Goal: Information Seeking & Learning: Learn about a topic

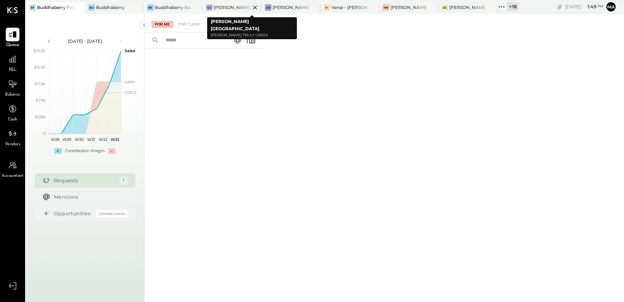
click at [215, 5] on div "[PERSON_NAME] [GEOGRAPHIC_DATA]" at bounding box center [232, 7] width 37 height 6
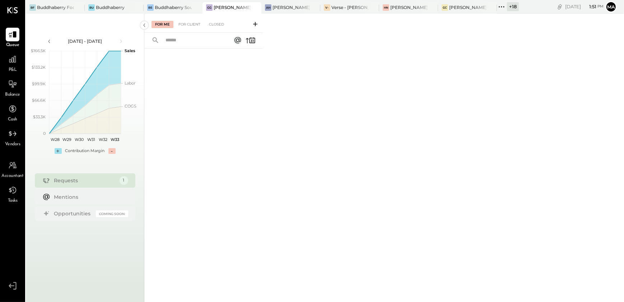
click at [517, 8] on div "+ 18" at bounding box center [513, 6] width 12 height 9
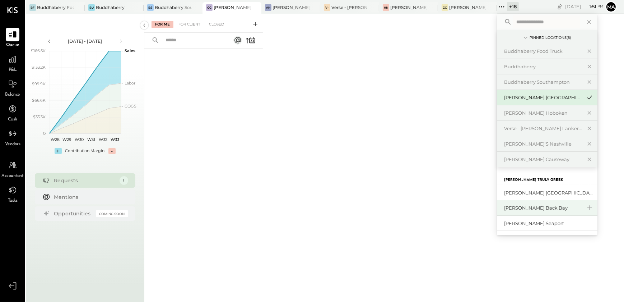
click at [533, 208] on div "[PERSON_NAME] Back Bay" at bounding box center [543, 207] width 78 height 7
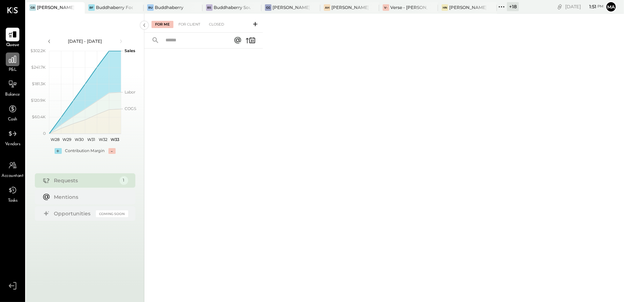
click at [6, 64] on div at bounding box center [13, 59] width 14 height 14
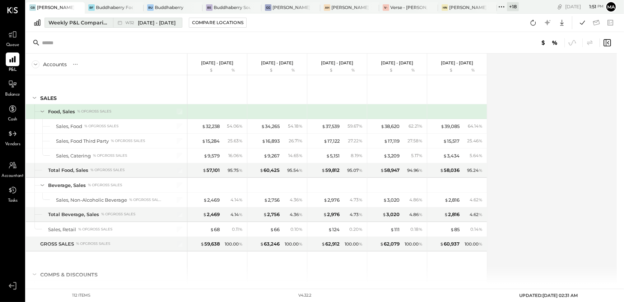
click at [87, 22] on div "Weekly P&L Comparison" at bounding box center [78, 22] width 60 height 7
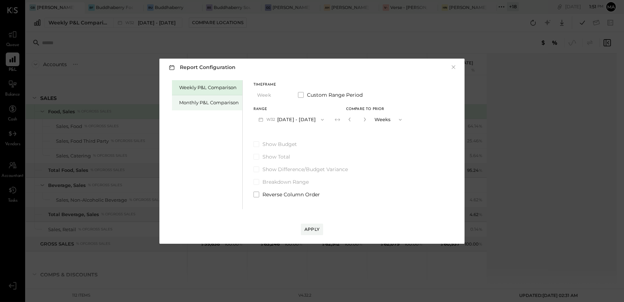
click at [197, 97] on div "Monthly P&L Comparison" at bounding box center [207, 102] width 70 height 15
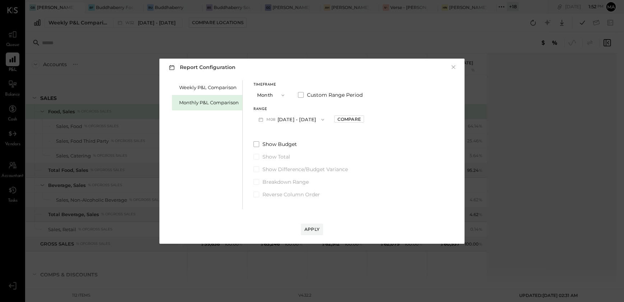
click at [307, 122] on button "M08 [DATE] - [DATE]" at bounding box center [292, 119] width 76 height 13
click at [302, 138] on div "M07 [DATE] - [DATE]" at bounding box center [295, 135] width 82 height 15
click at [312, 226] on div "Apply" at bounding box center [312, 229] width 15 height 6
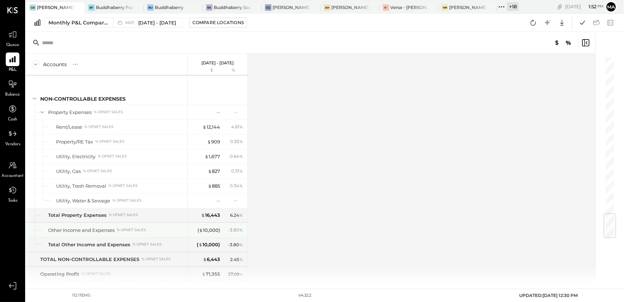
scroll to position [1334, 0]
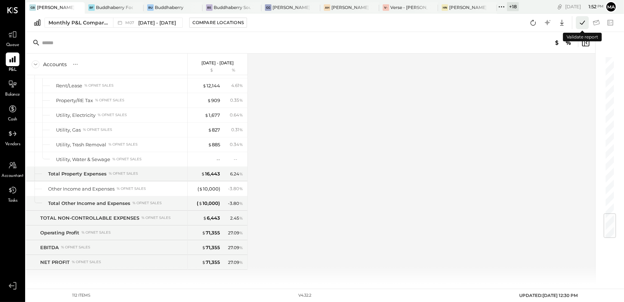
click at [579, 22] on icon at bounding box center [582, 22] width 9 height 9
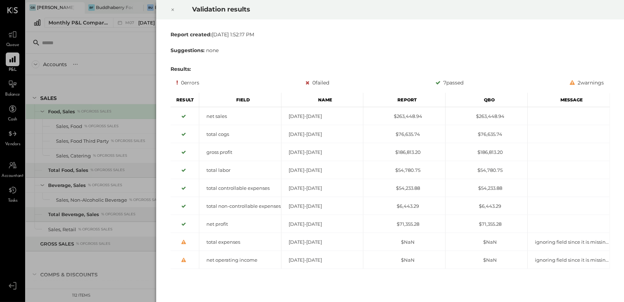
click at [173, 9] on icon at bounding box center [172, 10] width 3 height 3
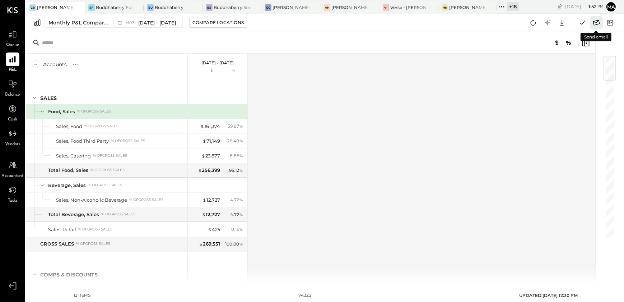
click at [596, 23] on icon at bounding box center [596, 22] width 9 height 9
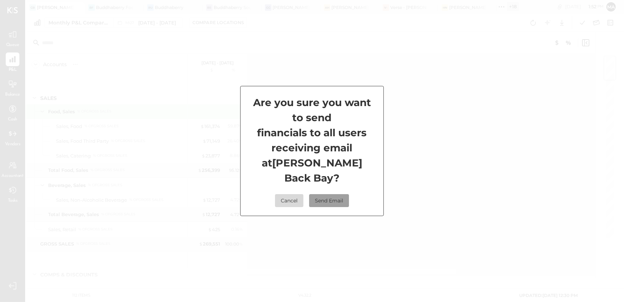
click at [330, 194] on button "Send Email" at bounding box center [329, 200] width 40 height 13
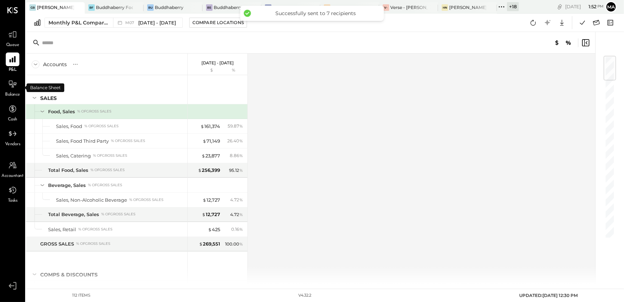
click at [13, 93] on span "Balance" at bounding box center [12, 95] width 15 height 6
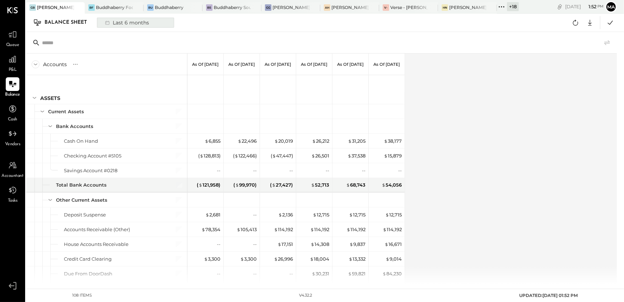
click at [116, 21] on div "Last 6 months" at bounding box center [126, 22] width 51 height 9
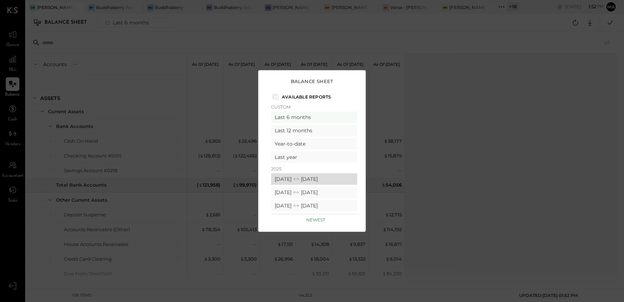
click at [300, 178] on icon at bounding box center [296, 178] width 7 height 7
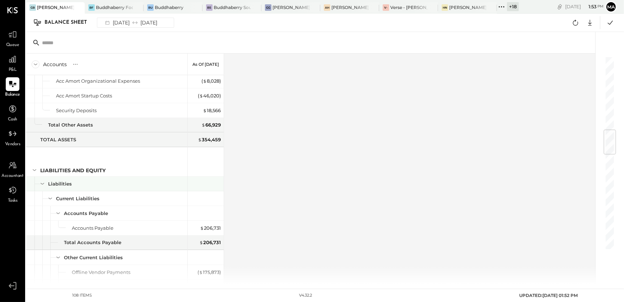
scroll to position [607, 0]
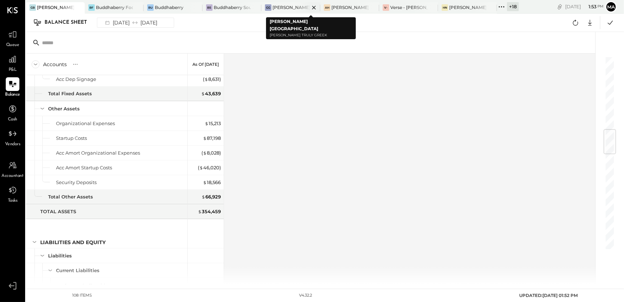
click at [287, 10] on div "[PERSON_NAME] [GEOGRAPHIC_DATA]" at bounding box center [291, 7] width 37 height 6
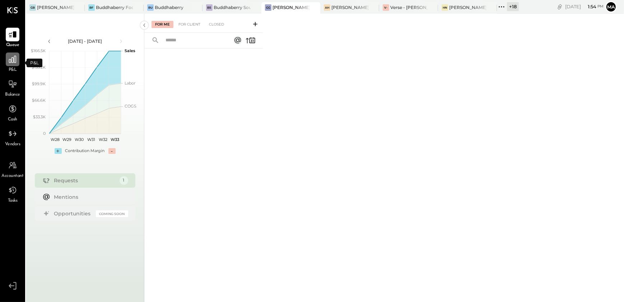
click at [13, 65] on div at bounding box center [13, 59] width 14 height 14
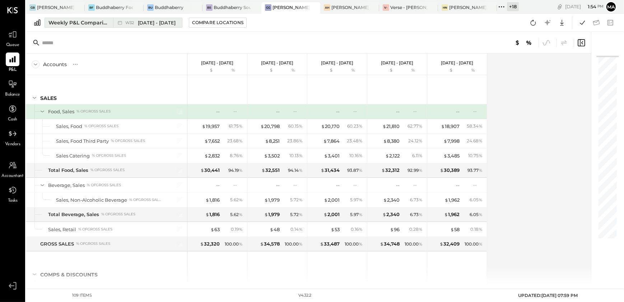
click at [66, 27] on button "Weekly P&L Comparison W32 [DATE] - [DATE]" at bounding box center [114, 23] width 138 height 10
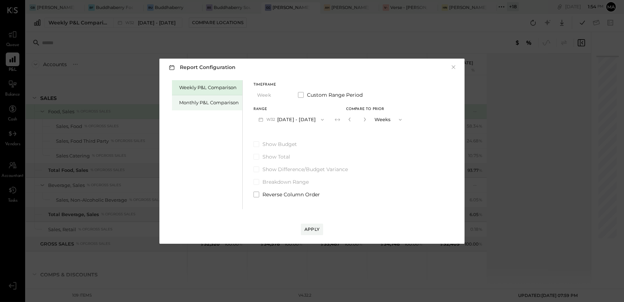
click at [217, 101] on div "Monthly P&L Comparison" at bounding box center [209, 102] width 60 height 7
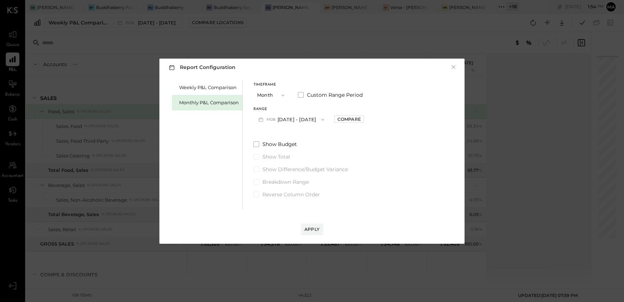
click at [283, 125] on button "M08 [DATE] - [DATE]" at bounding box center [292, 119] width 76 height 13
click at [291, 138] on span "[DATE] - [DATE]" at bounding box center [288, 135] width 34 height 6
click at [315, 229] on div "Apply" at bounding box center [312, 229] width 15 height 6
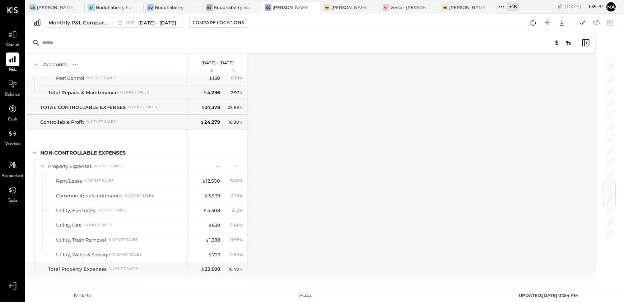
scroll to position [1364, 0]
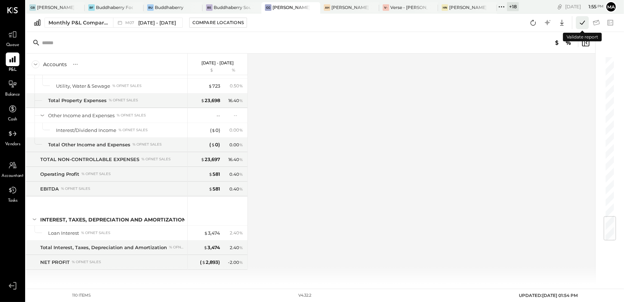
click at [583, 25] on icon at bounding box center [582, 22] width 9 height 9
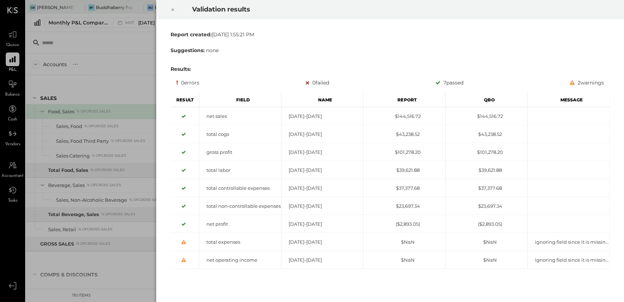
click at [172, 10] on icon at bounding box center [172, 10] width 3 height 3
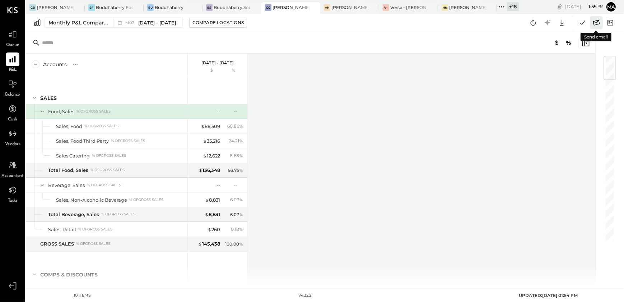
click at [598, 27] on icon at bounding box center [596, 22] width 9 height 9
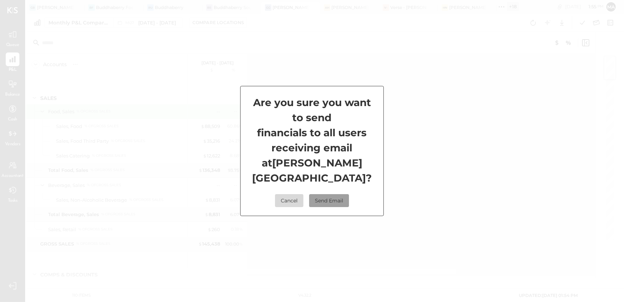
click at [330, 194] on button "Send Email" at bounding box center [329, 200] width 40 height 13
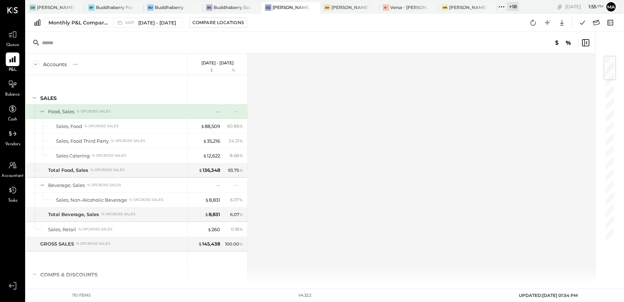
click at [9, 92] on span "Balance" at bounding box center [12, 95] width 15 height 6
click at [119, 21] on div "Last 6 months" at bounding box center [126, 22] width 51 height 9
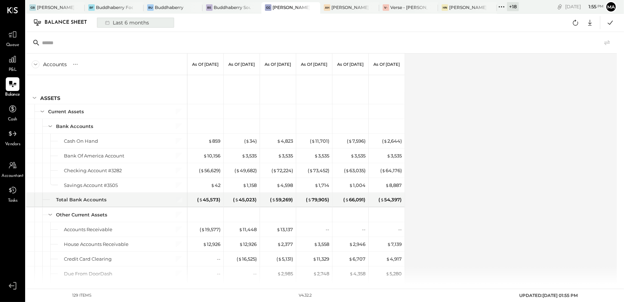
click at [130, 25] on div "Last 6 months" at bounding box center [126, 22] width 51 height 9
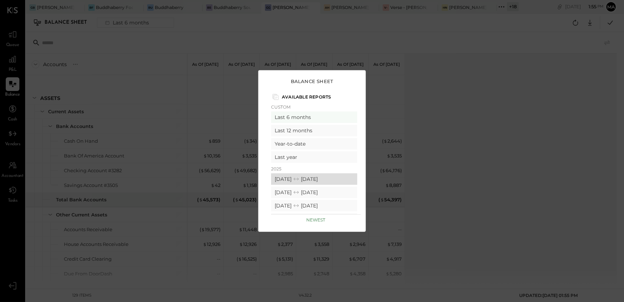
click at [300, 177] on div "[DATE] [DATE]" at bounding box center [314, 178] width 86 height 11
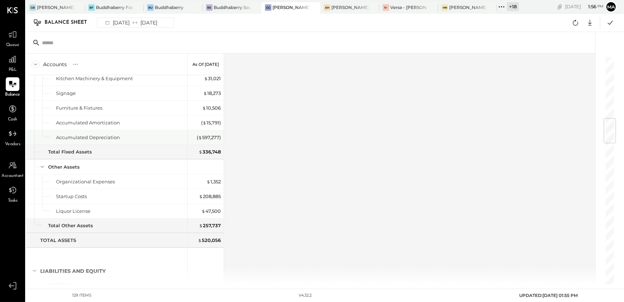
scroll to position [513, 0]
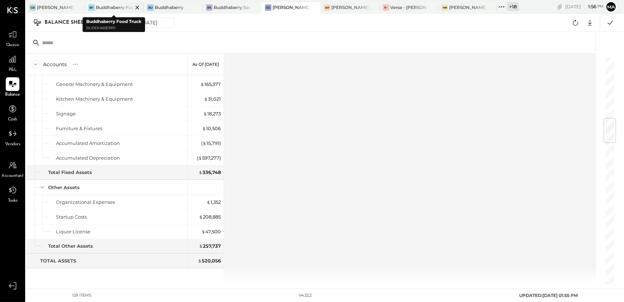
click at [121, 5] on div at bounding box center [131, 7] width 25 height 10
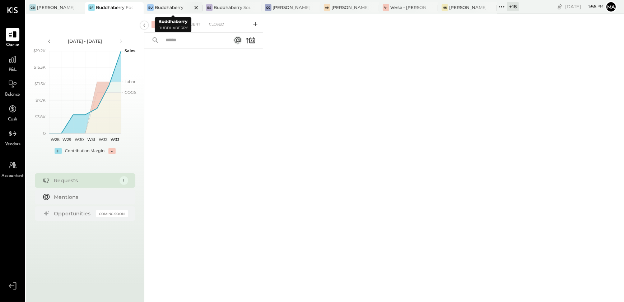
click at [195, 8] on icon at bounding box center [196, 7] width 9 height 9
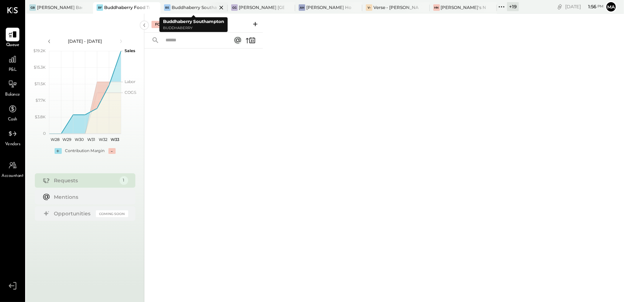
click at [89, 8] on icon at bounding box center [87, 8] width 4 height 4
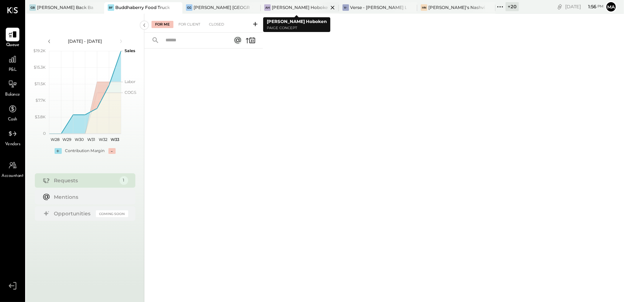
click at [328, 7] on icon at bounding box center [332, 7] width 9 height 9
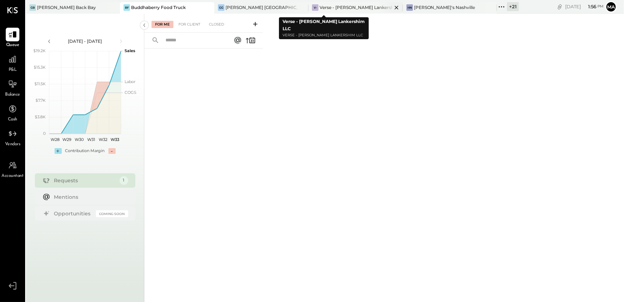
click at [392, 9] on icon at bounding box center [396, 7] width 9 height 9
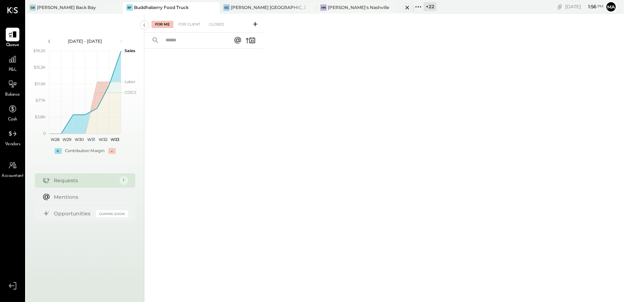
click at [403, 6] on icon at bounding box center [407, 7] width 9 height 9
